Goal: Ask a question

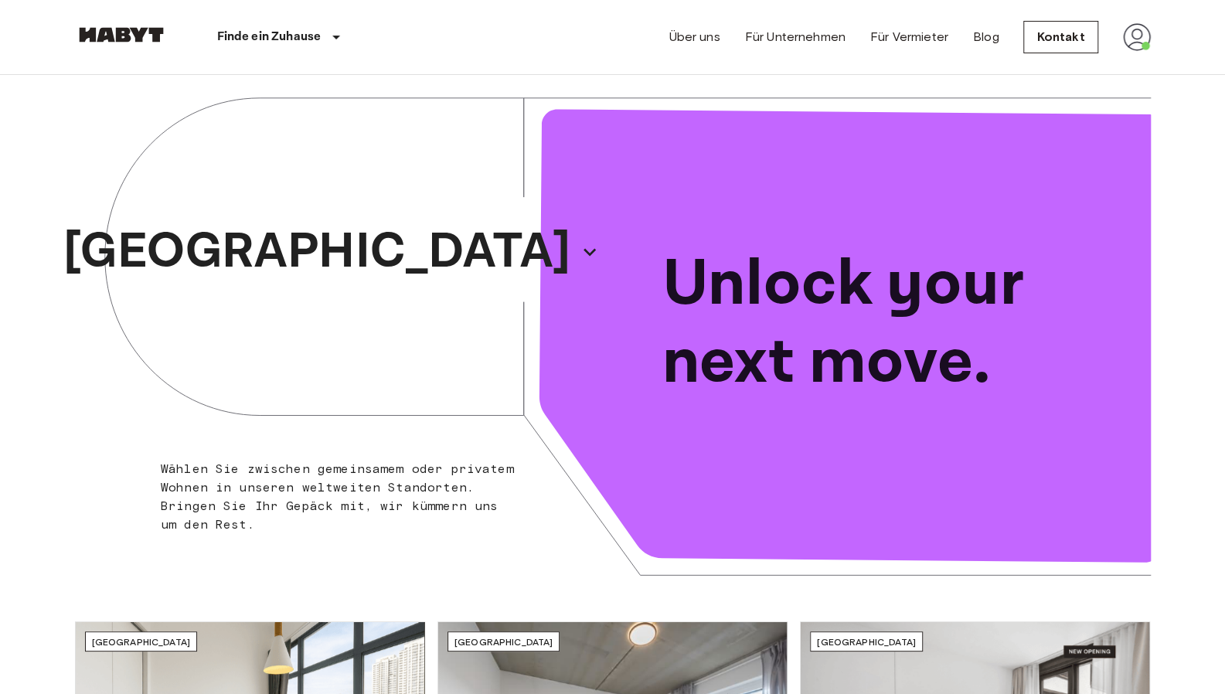
click at [1124, 46] on img at bounding box center [1137, 37] width 28 height 28
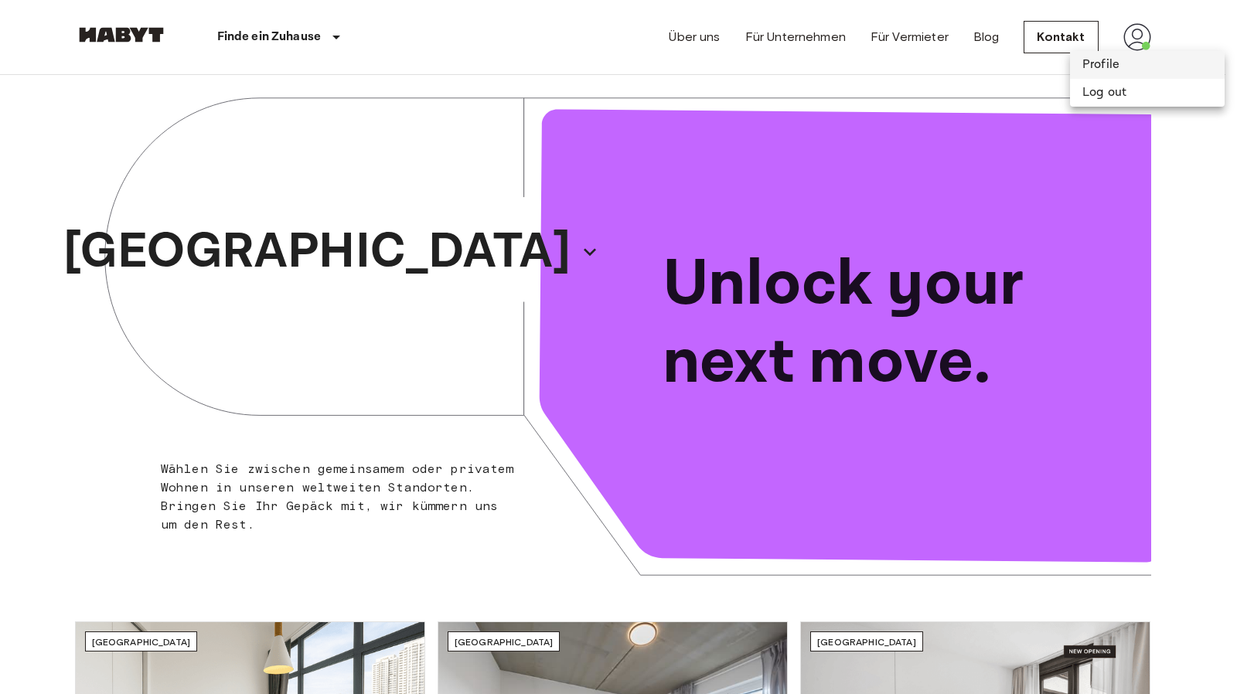
click at [1096, 65] on li "Profile" at bounding box center [1147, 65] width 155 height 28
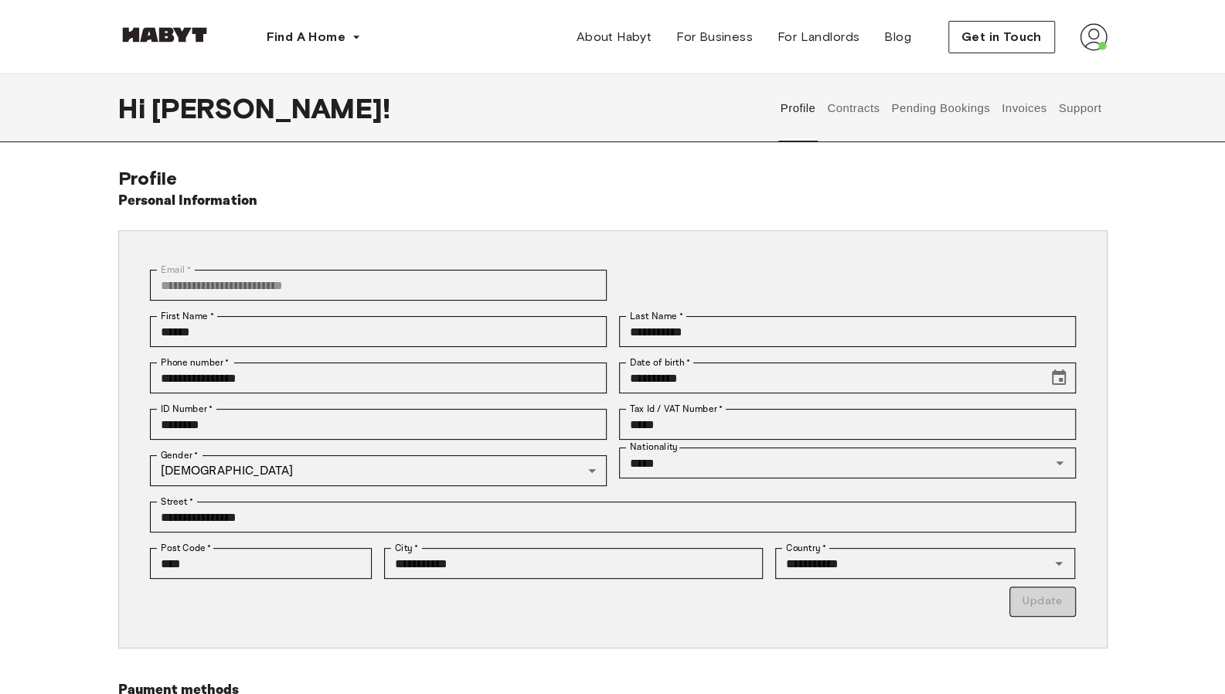
click at [1091, 109] on button "Support" at bounding box center [1080, 108] width 47 height 68
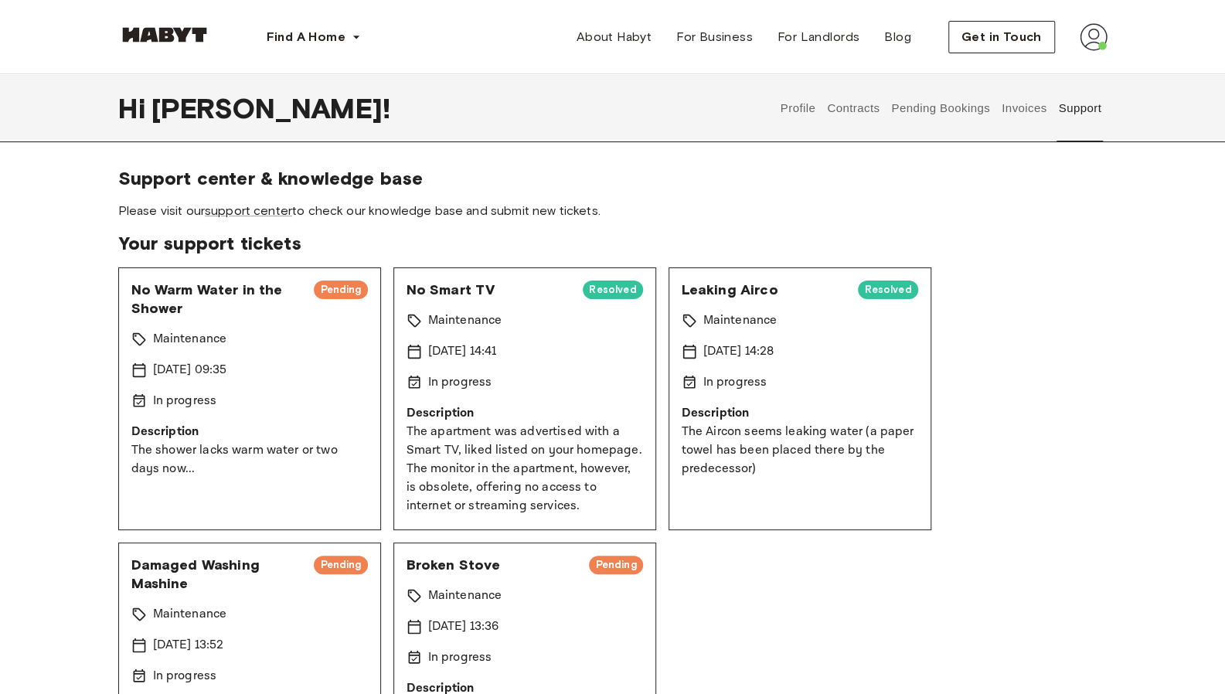
click at [701, 283] on span "Leaking Airco" at bounding box center [764, 290] width 165 height 19
